Goal: Task Accomplishment & Management: Use online tool/utility

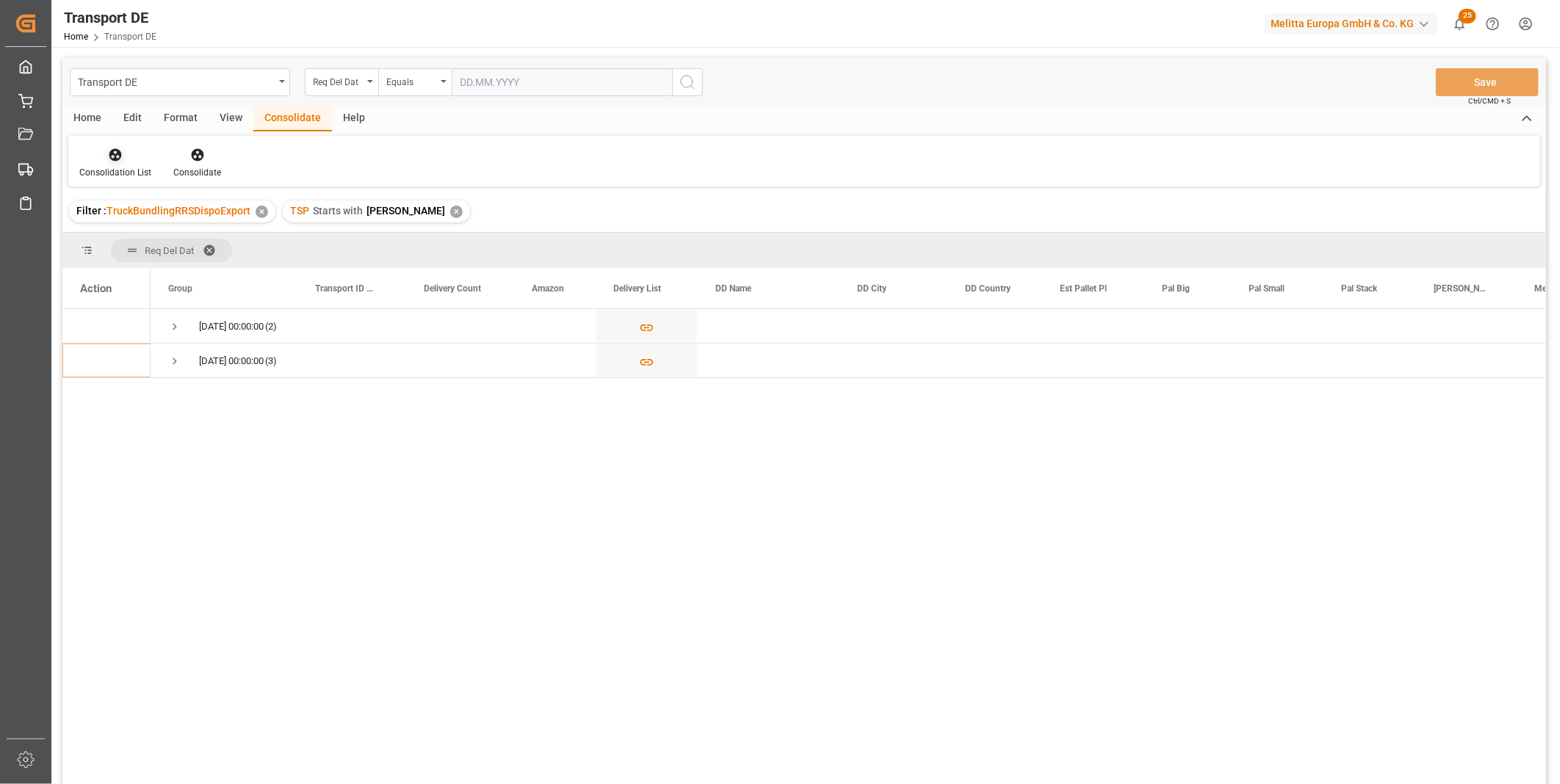
click at [120, 156] on icon at bounding box center [116, 154] width 14 height 14
click at [202, 260] on div "Truck Bundling RRS Dispo Export" at bounding box center [167, 267] width 153 height 15
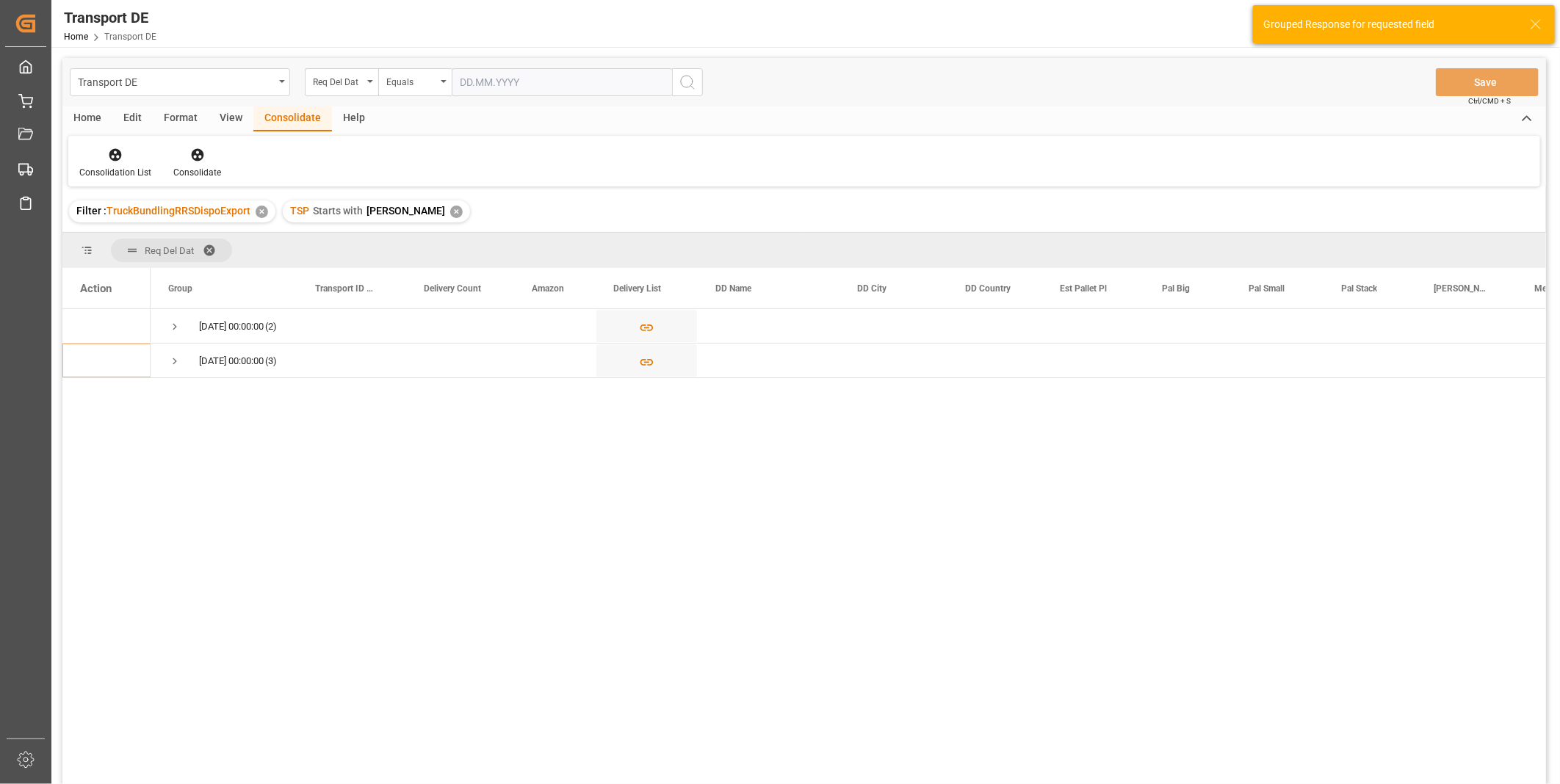
click at [450, 207] on div "✕" at bounding box center [456, 212] width 13 height 13
click at [347, 73] on div "Req Del Dat" at bounding box center [337, 80] width 50 height 17
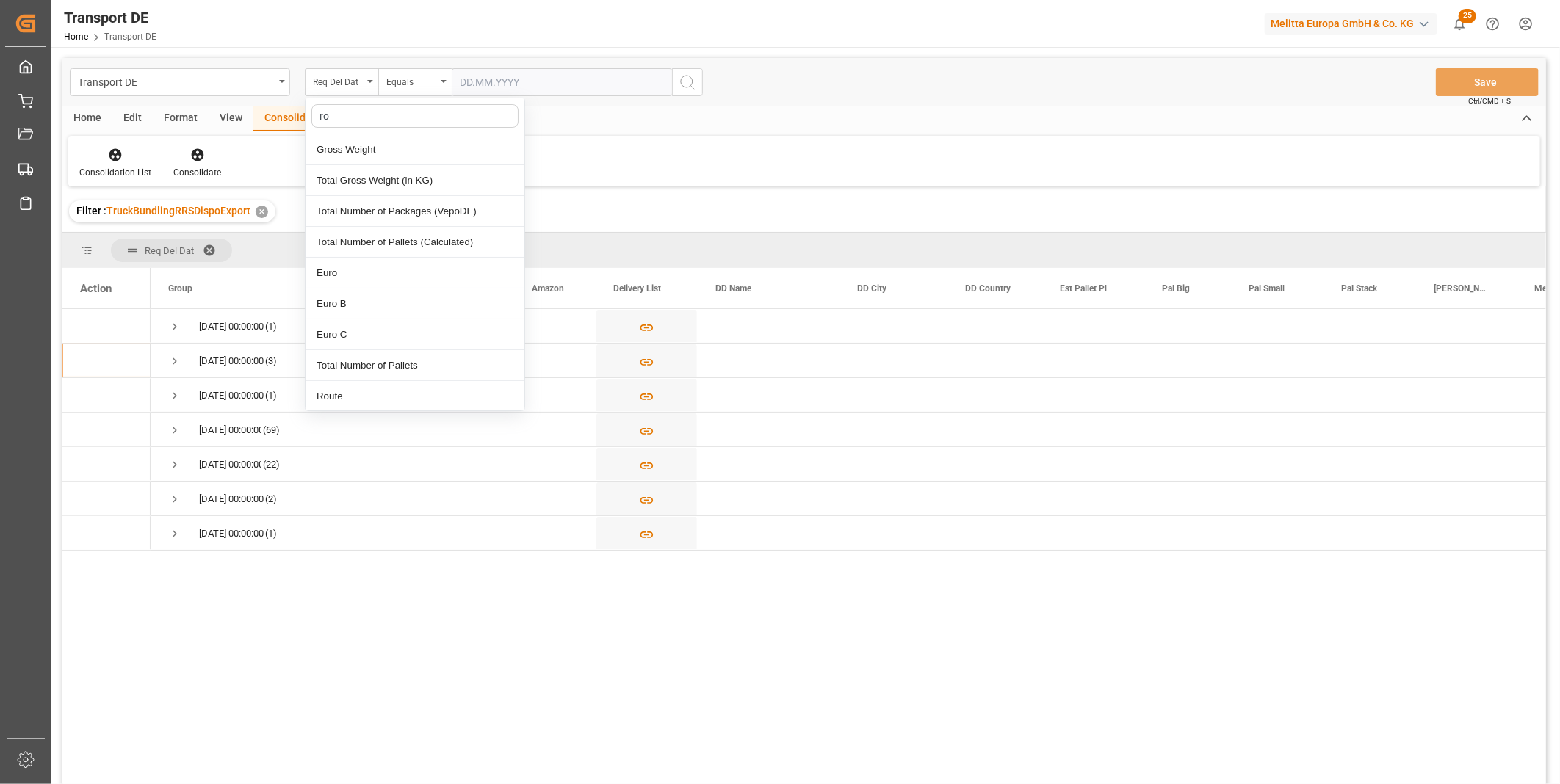
type input "rou"
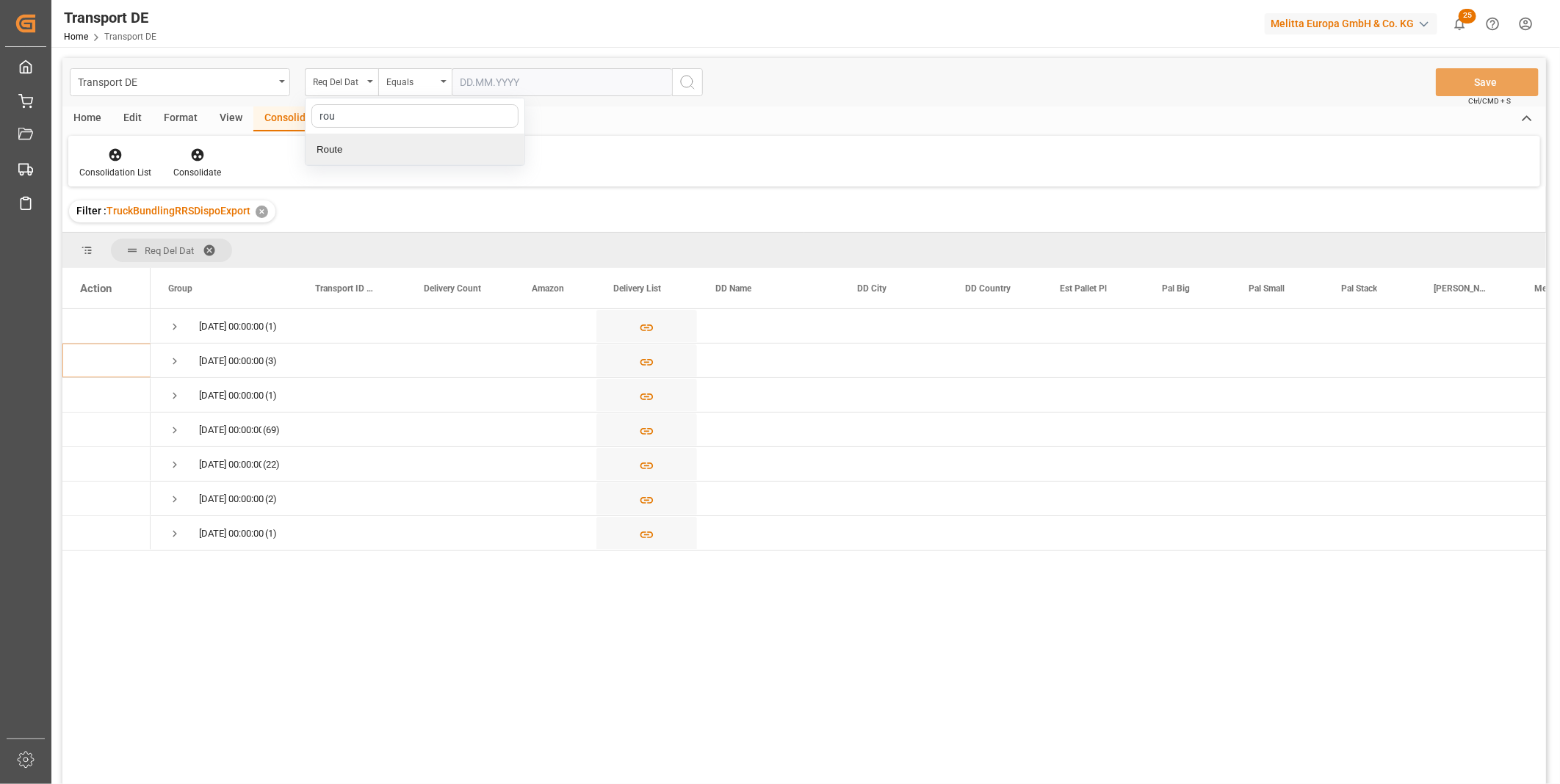
click at [336, 151] on div "Route" at bounding box center [415, 150] width 219 height 31
click at [408, 77] on div "Equals" at bounding box center [411, 80] width 50 height 17
click at [419, 243] on div "Starts with" at bounding box center [488, 242] width 219 height 31
type input "GE"
click at [689, 74] on icon "search button" at bounding box center [687, 82] width 18 height 18
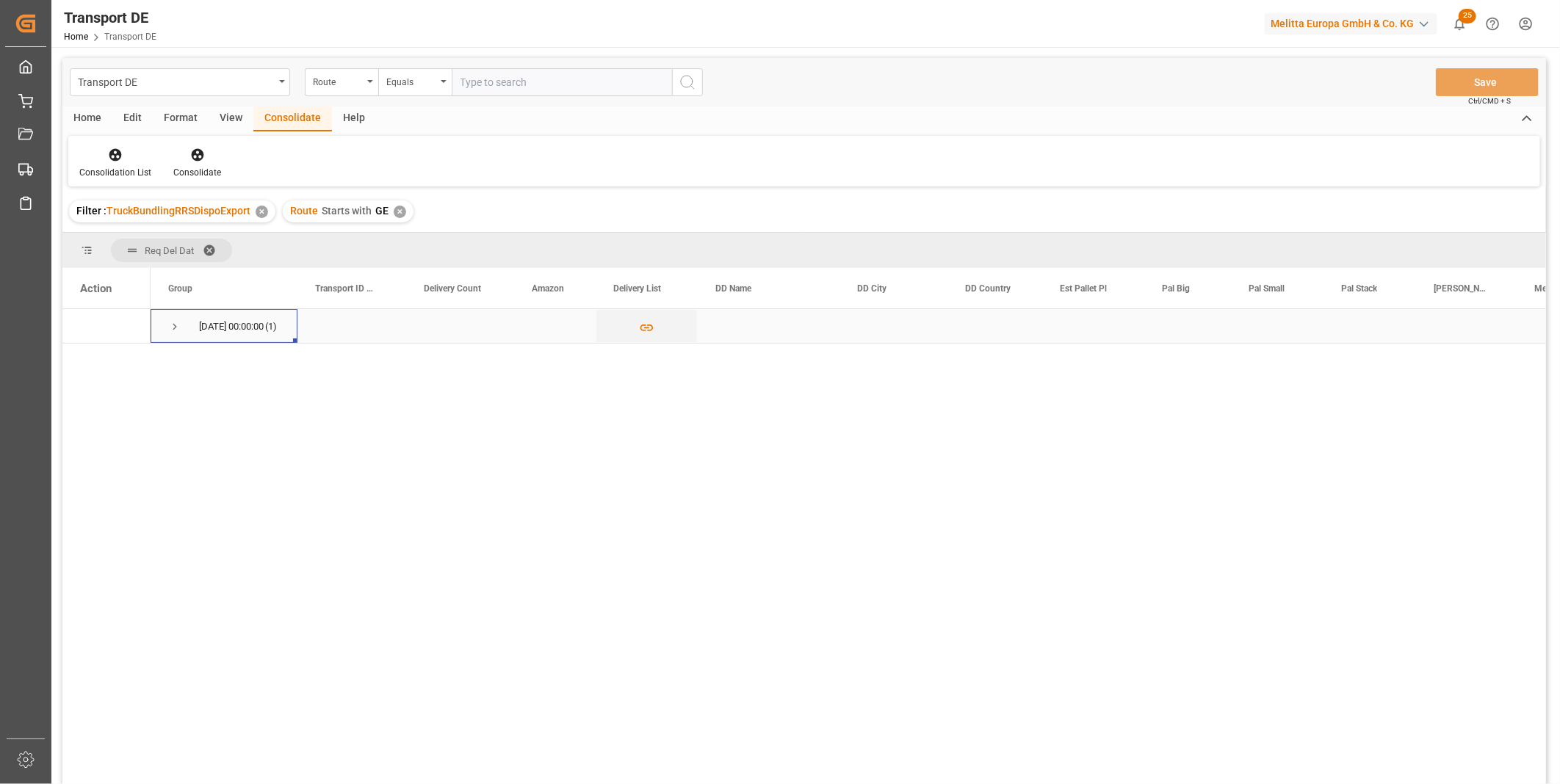
click at [168, 324] on span "Press SPACE to select this row." at bounding box center [174, 326] width 14 height 14
click at [108, 369] on div "Press SPACE to select this row." at bounding box center [111, 361] width 22 height 27
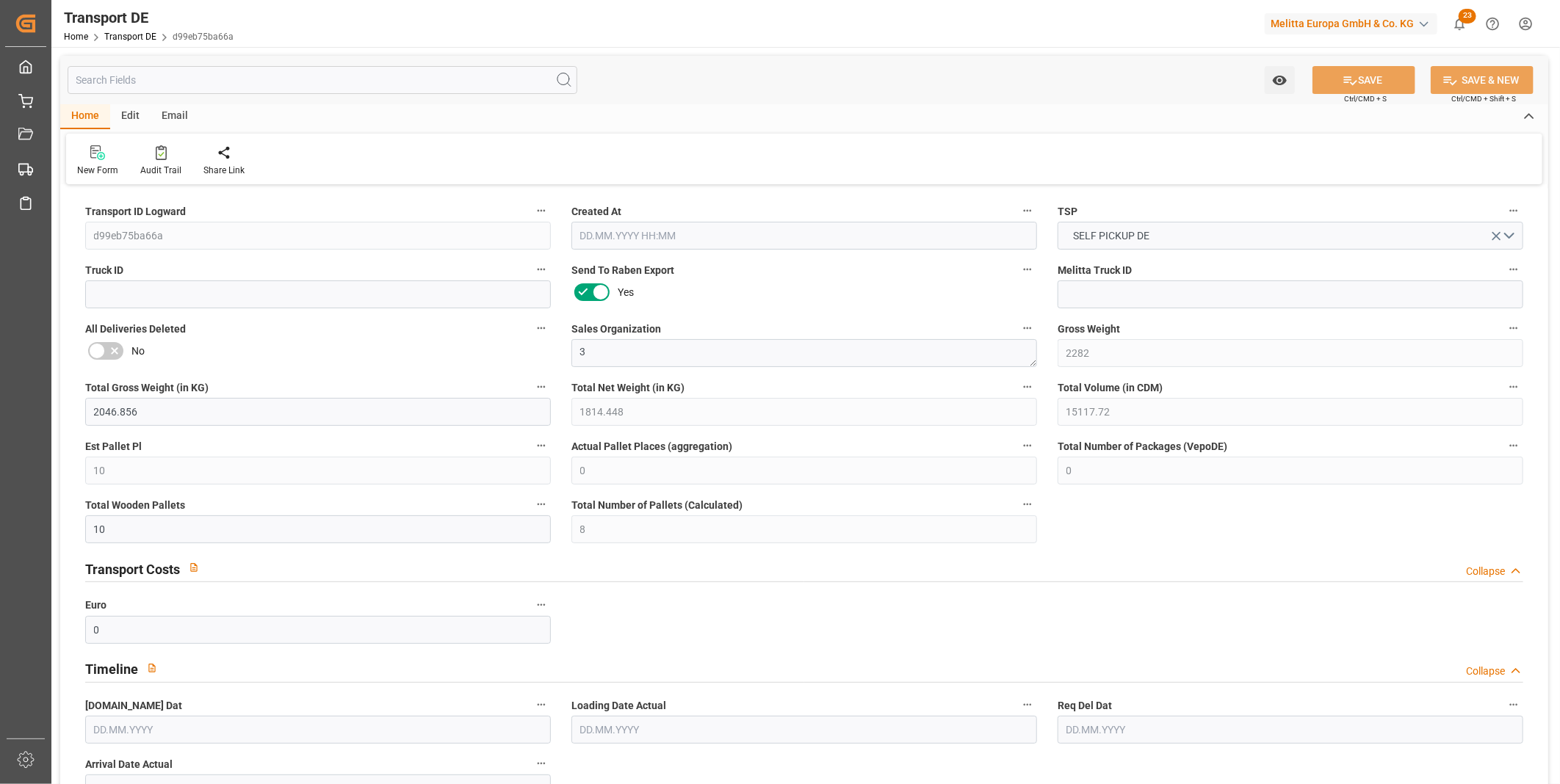
type input "2282"
type input "2046.856"
type input "1814.448"
type input "15117.72"
type input "10"
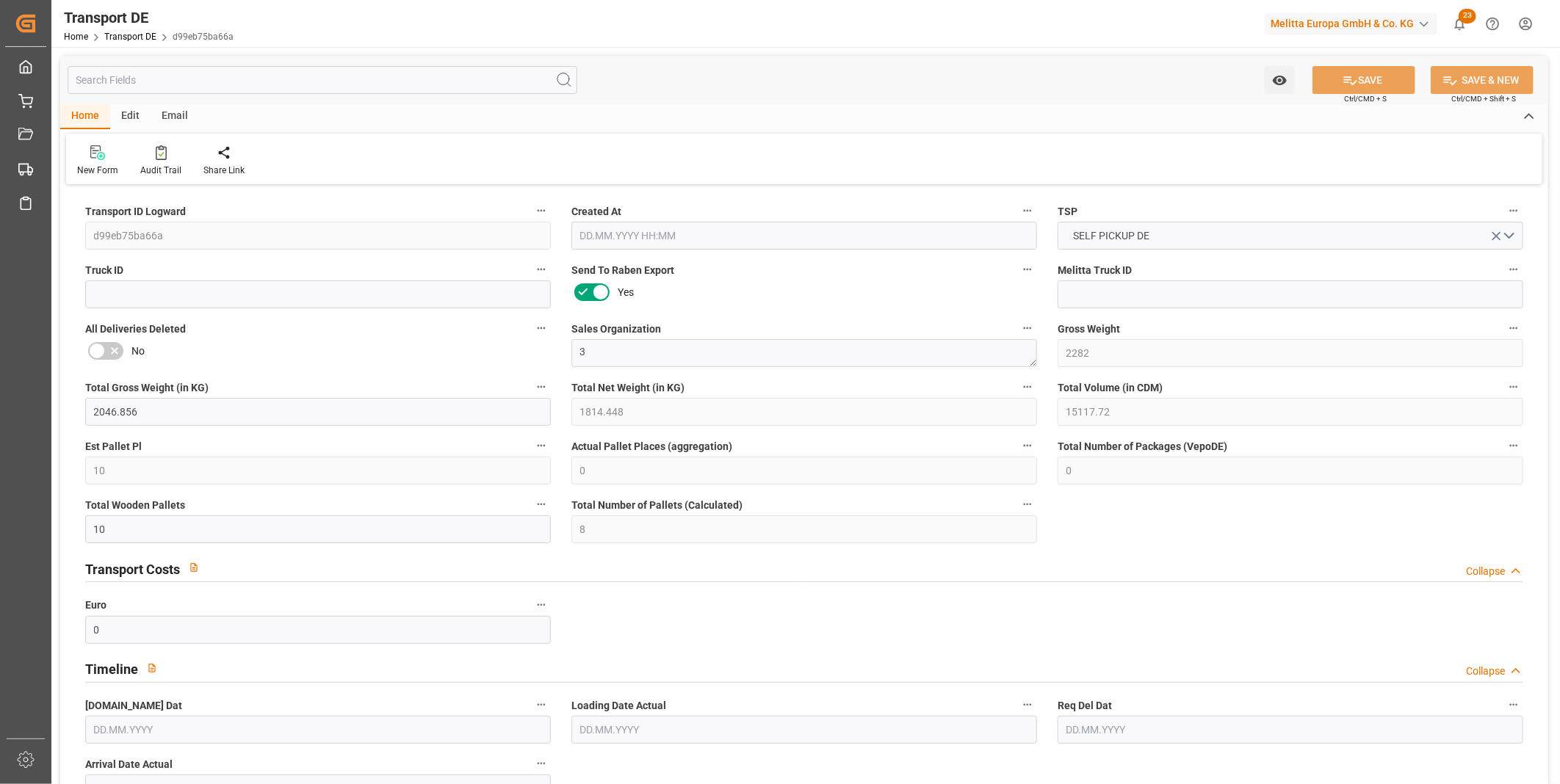
type input "0"
type input "10"
type input "8"
type input "0"
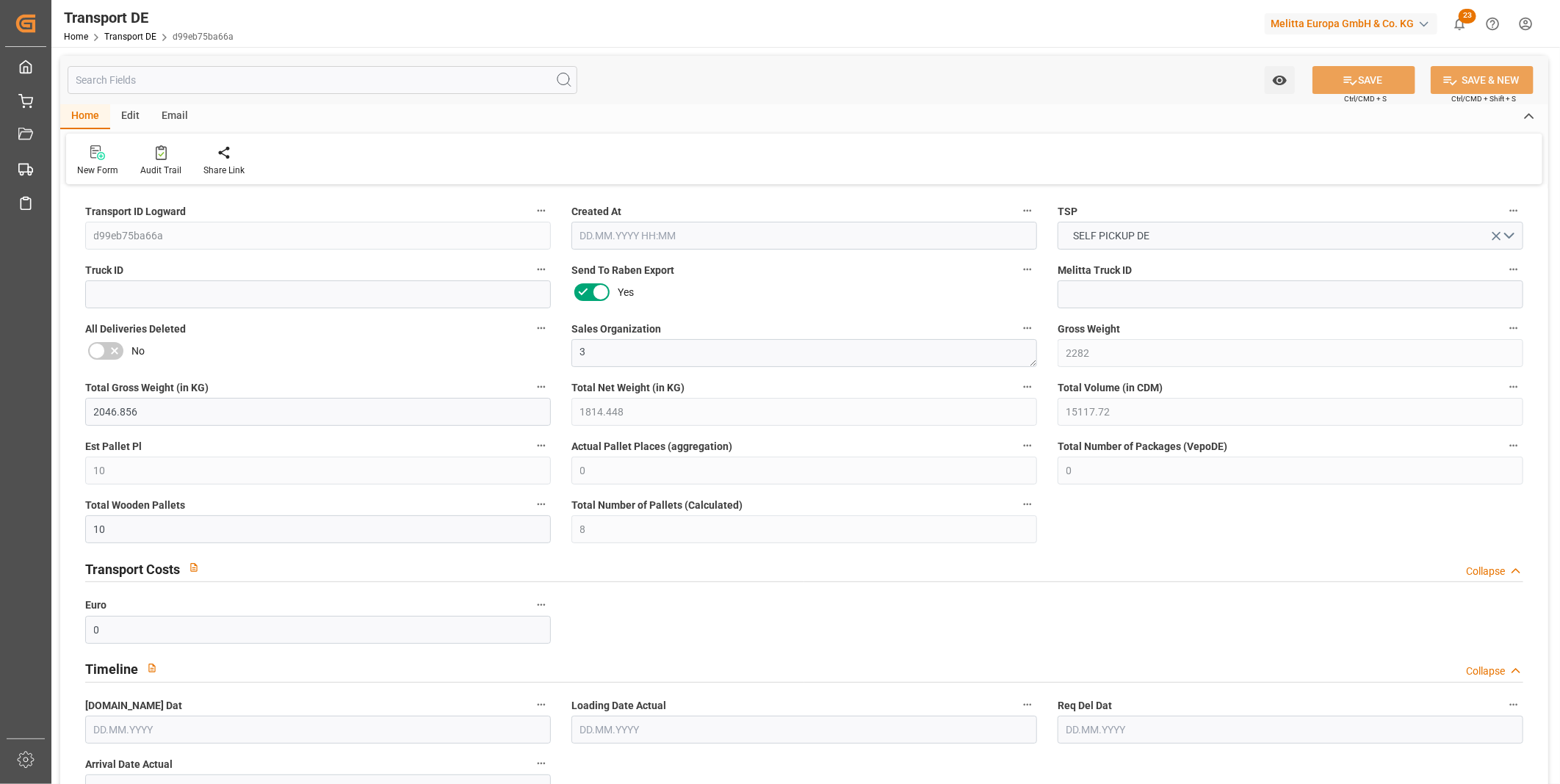
type input "1"
type input "0"
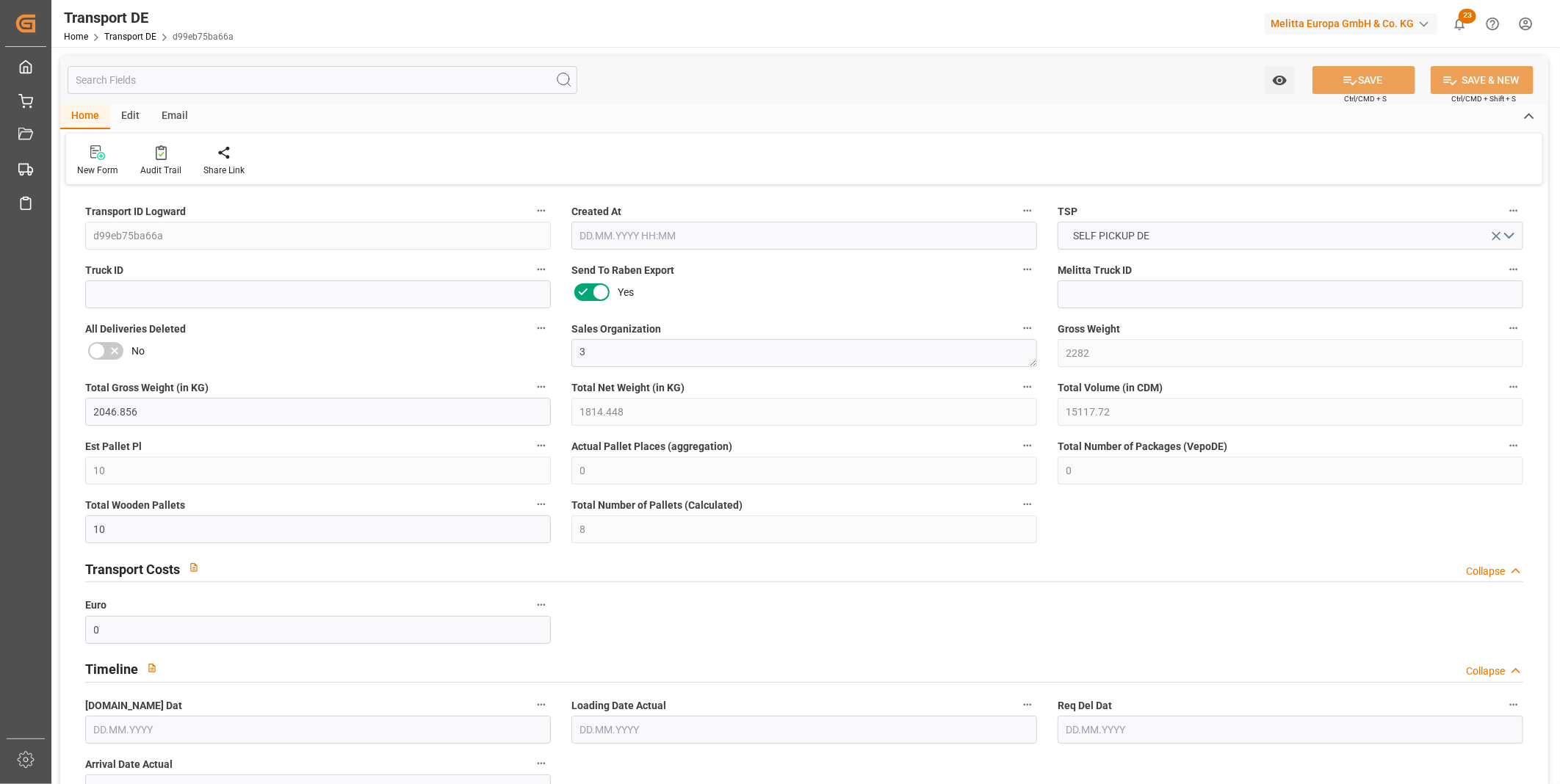
type input "0"
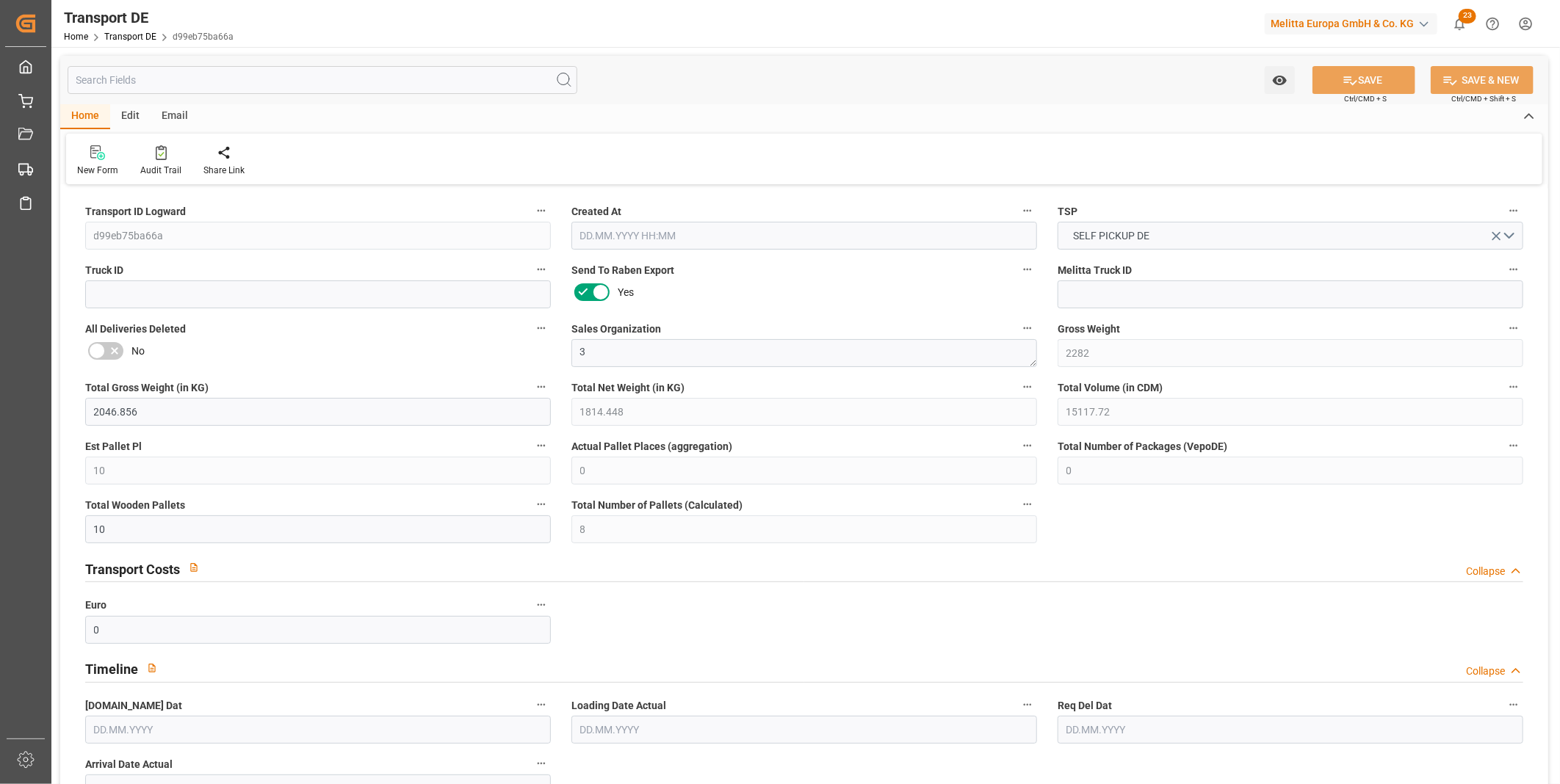
type input "0"
type input "8"
type input "0"
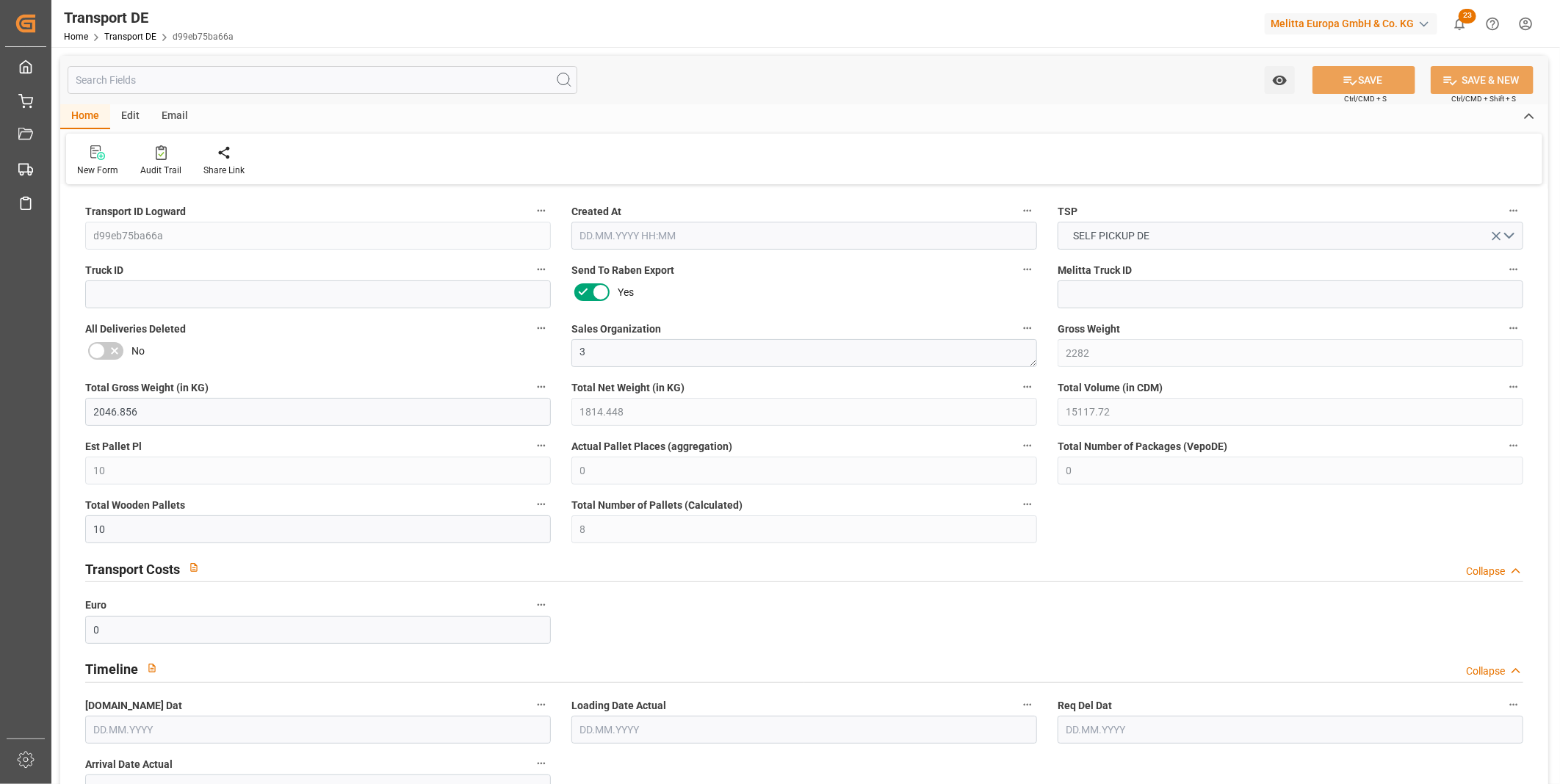
type input "0"
type input "[DATE] 11:27"
type input "[DATE]"
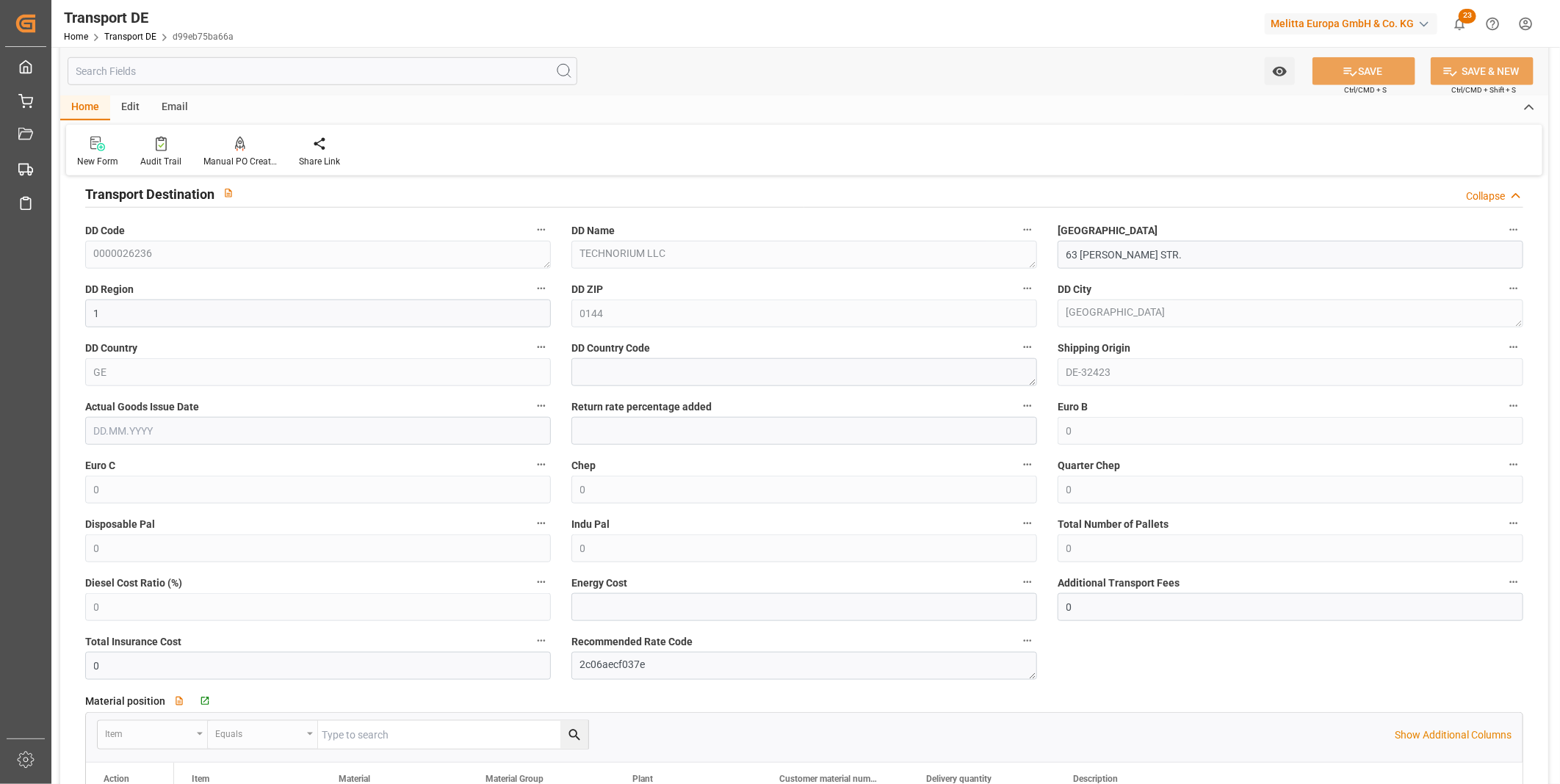
scroll to position [1142, 0]
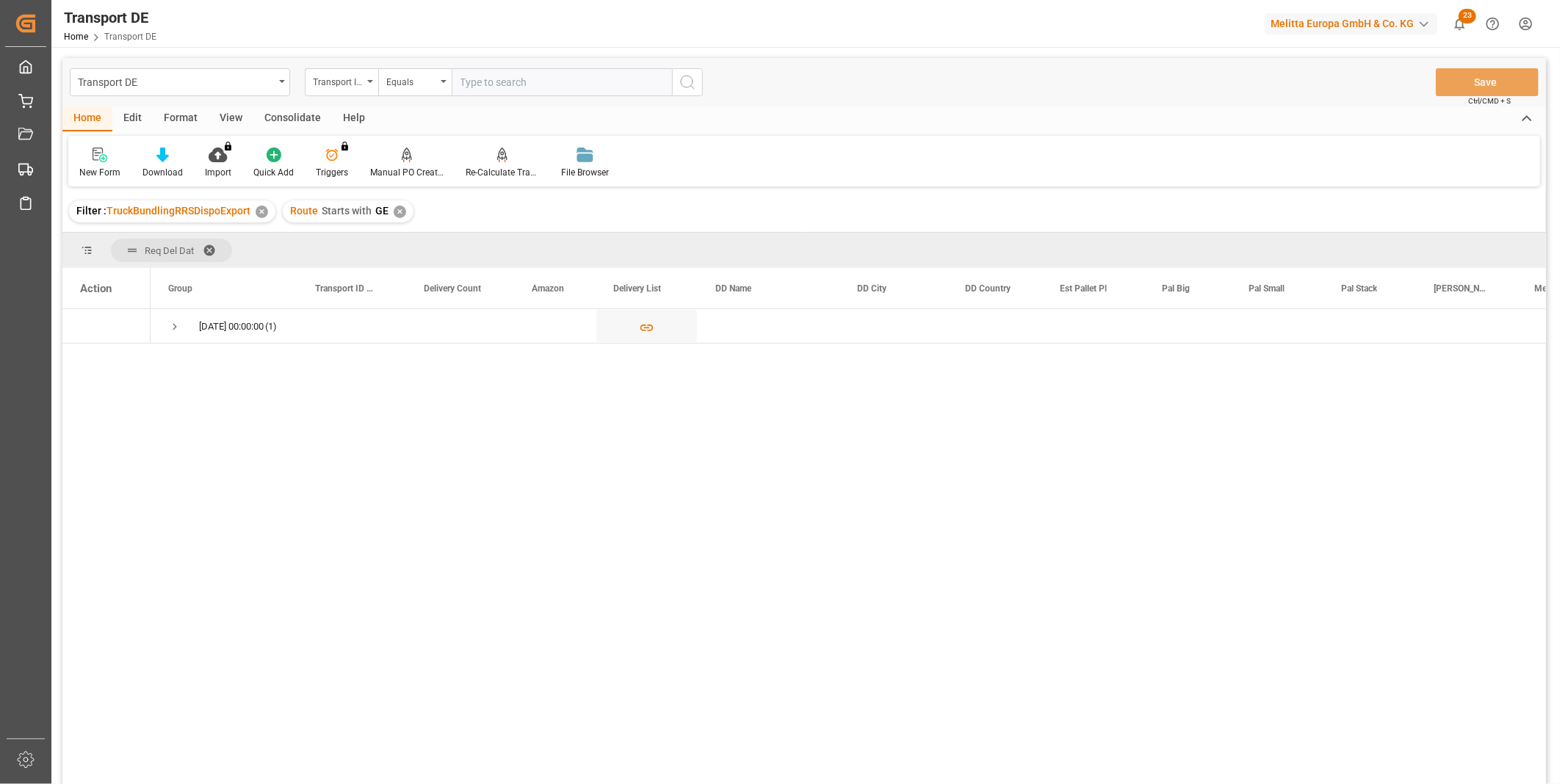
click at [276, 112] on div "Consolidate" at bounding box center [292, 119] width 79 height 25
